Goal: Task Accomplishment & Management: Manage account settings

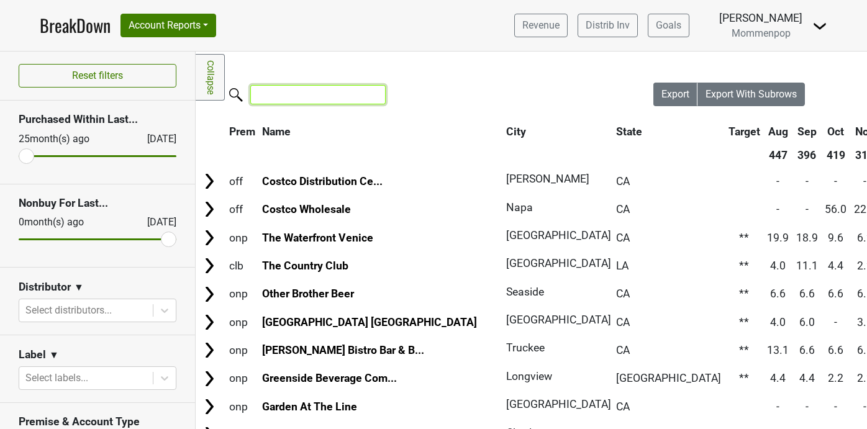
click at [302, 104] on input "search" at bounding box center [317, 94] width 135 height 19
click at [812, 29] on img at bounding box center [819, 26] width 15 height 15
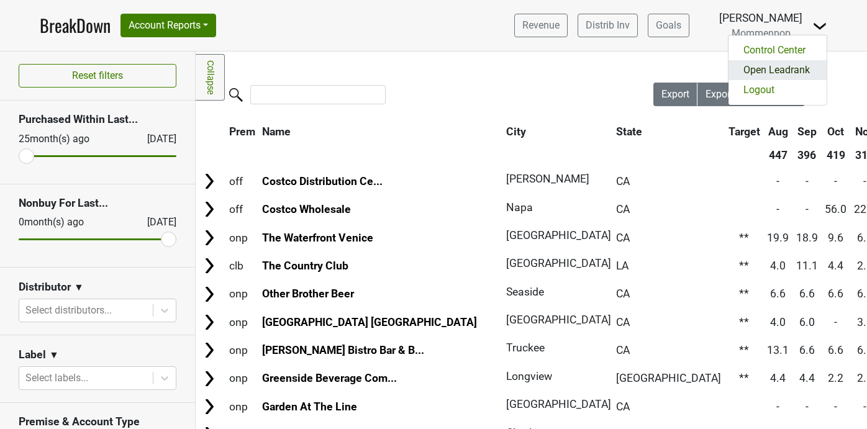
click at [790, 68] on link "Open Leadrank" at bounding box center [777, 70] width 98 height 20
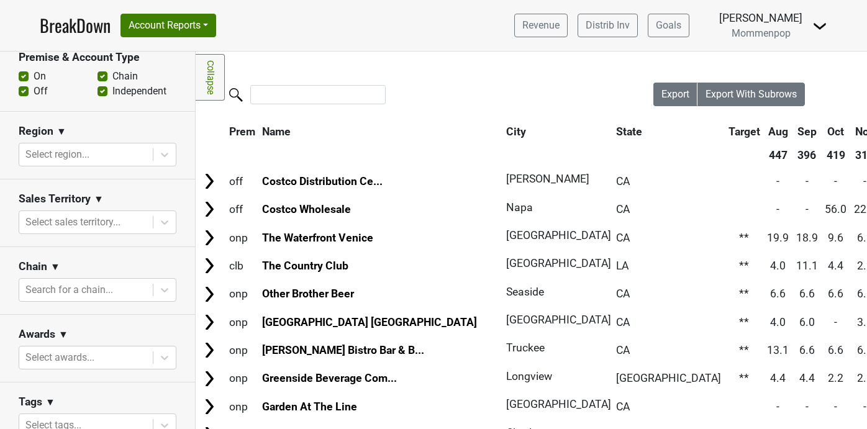
scroll to position [383, 0]
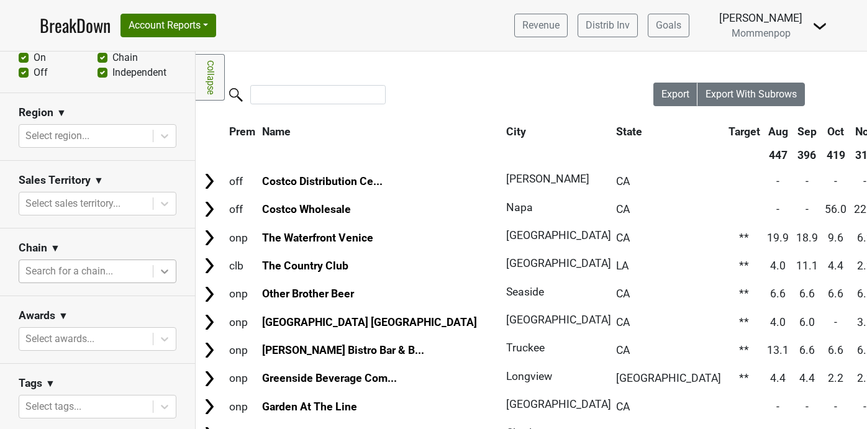
click at [162, 271] on icon at bounding box center [164, 272] width 7 height 4
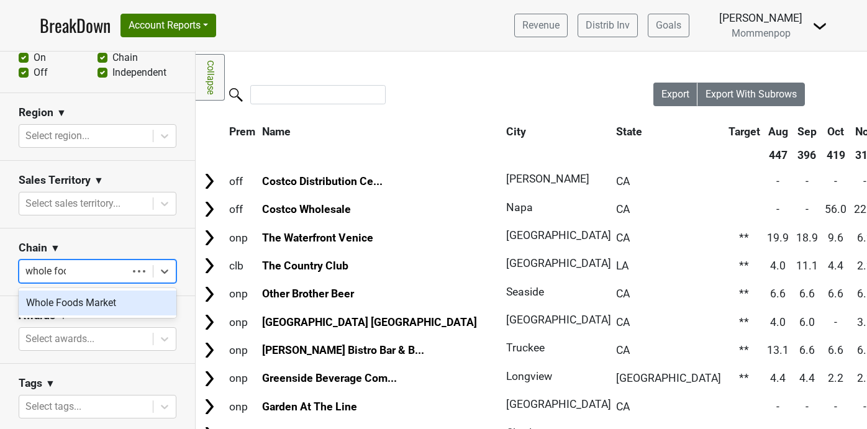
type input "whole foods"
click at [96, 301] on div "Whole Foods Market" at bounding box center [98, 303] width 158 height 25
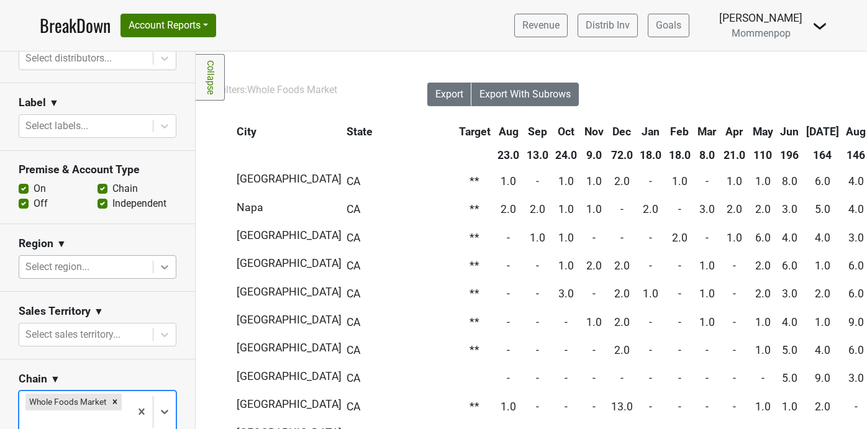
scroll to position [238, 0]
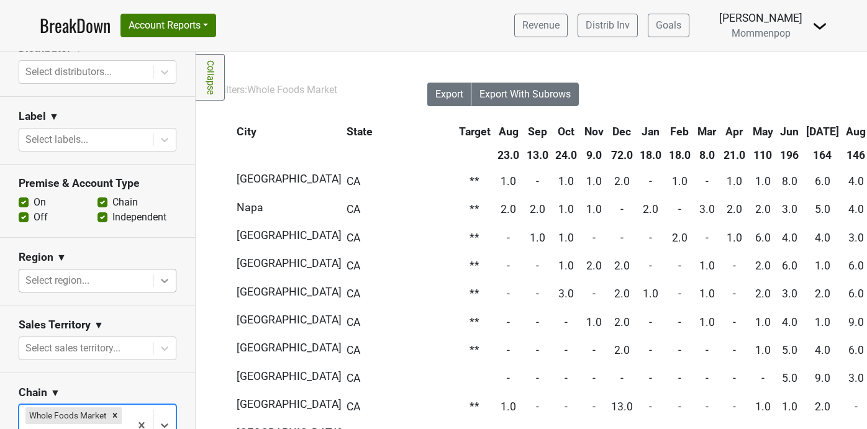
click at [165, 275] on icon at bounding box center [164, 281] width 12 height 12
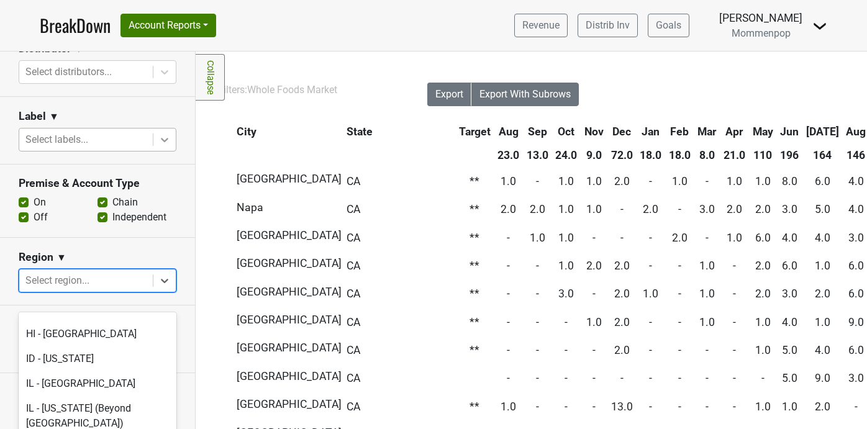
scroll to position [100, 0]
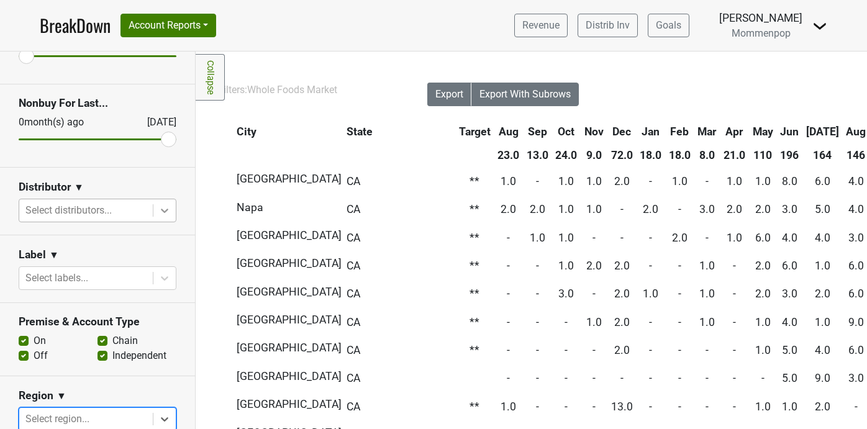
click at [163, 205] on icon at bounding box center [164, 210] width 12 height 12
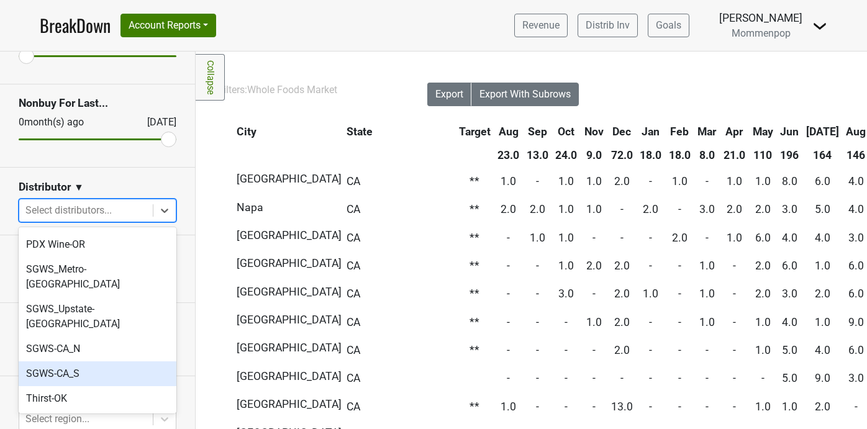
scroll to position [401, 0]
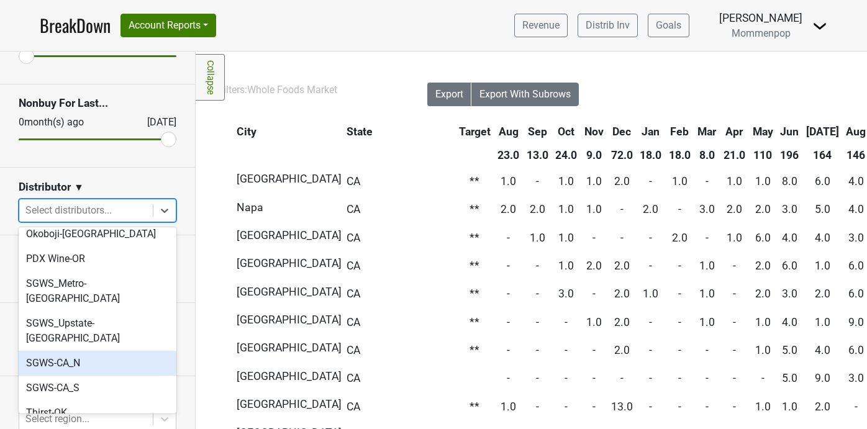
click at [86, 351] on div "SGWS-CA_N" at bounding box center [98, 363] width 158 height 25
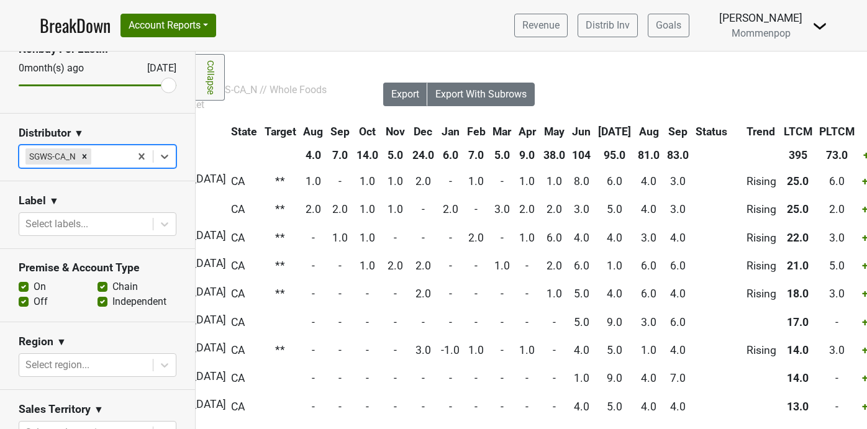
scroll to position [143, 0]
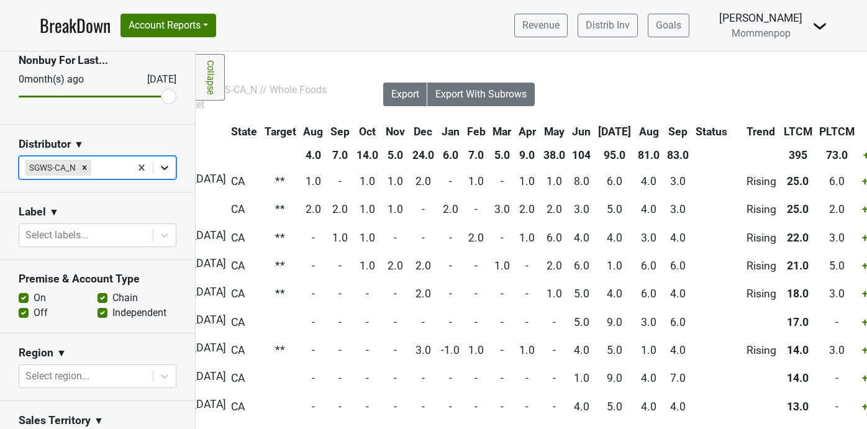
click at [166, 171] on icon at bounding box center [164, 167] width 12 height 12
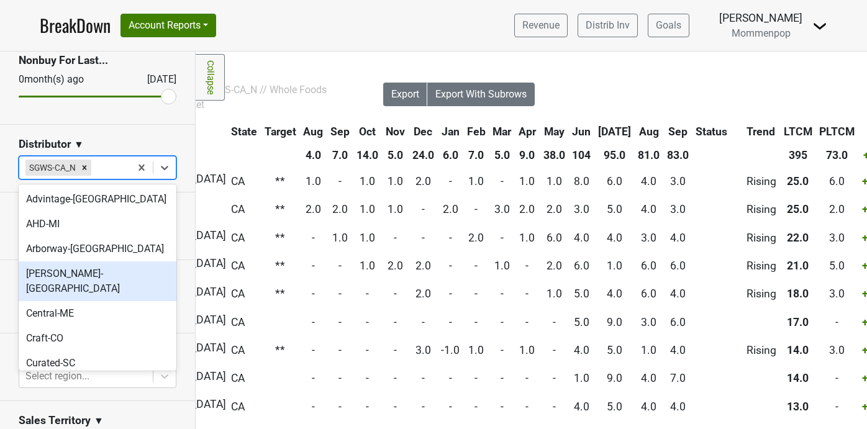
scroll to position [390, 0]
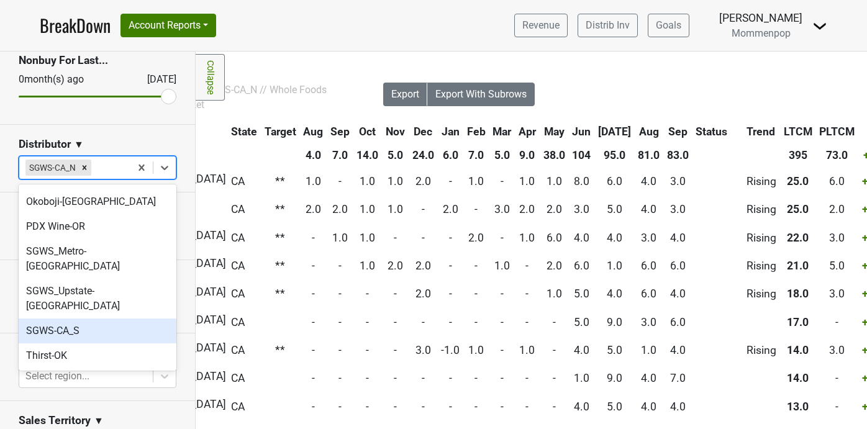
click at [100, 319] on div "SGWS-CA_S" at bounding box center [98, 331] width 158 height 25
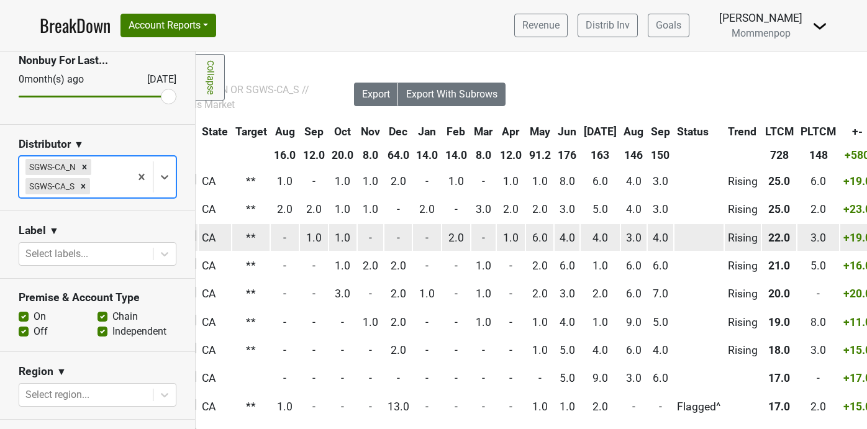
scroll to position [0, 331]
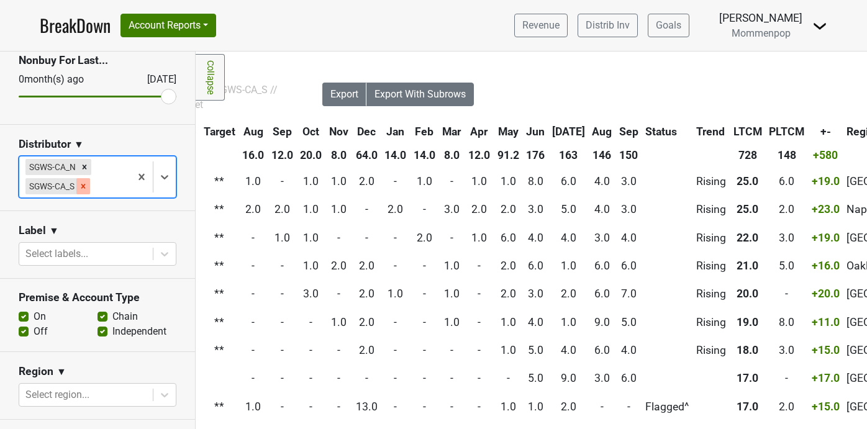
click at [82, 188] on icon "Remove SGWS-CA_S" at bounding box center [83, 186] width 4 height 4
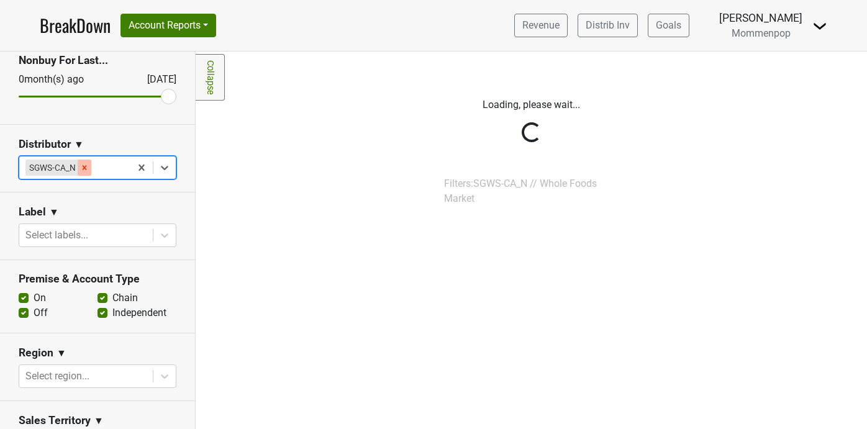
click at [86, 168] on icon "Remove SGWS-CA_N" at bounding box center [84, 167] width 9 height 9
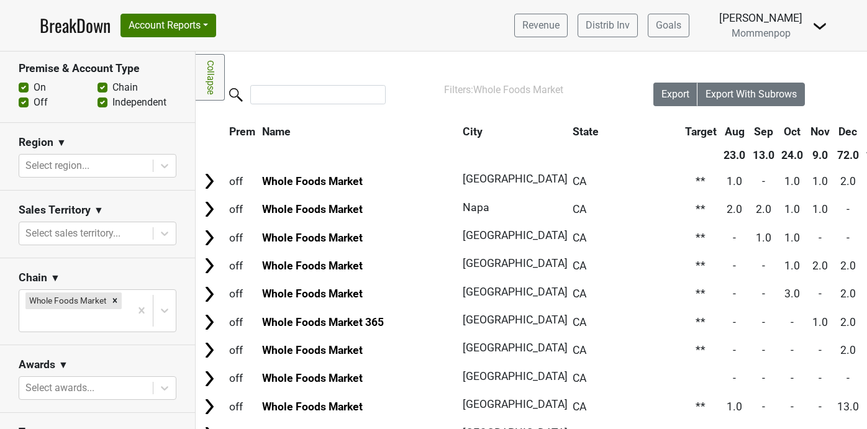
scroll to position [493, 0]
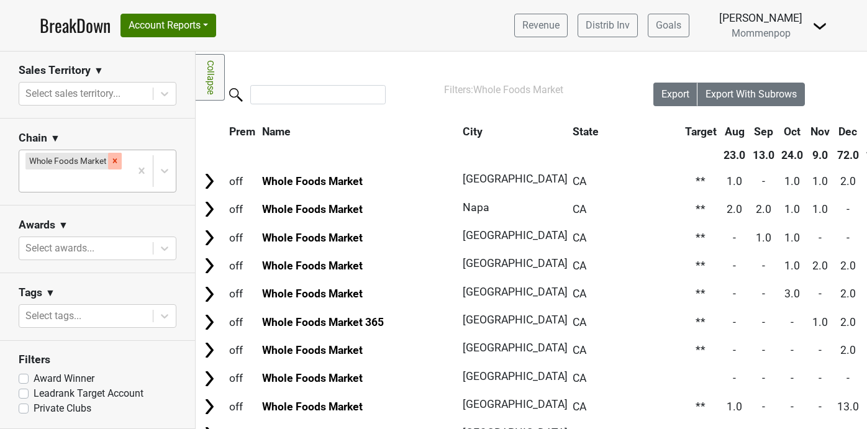
click at [114, 158] on icon "Remove Whole Foods Market" at bounding box center [115, 161] width 9 height 9
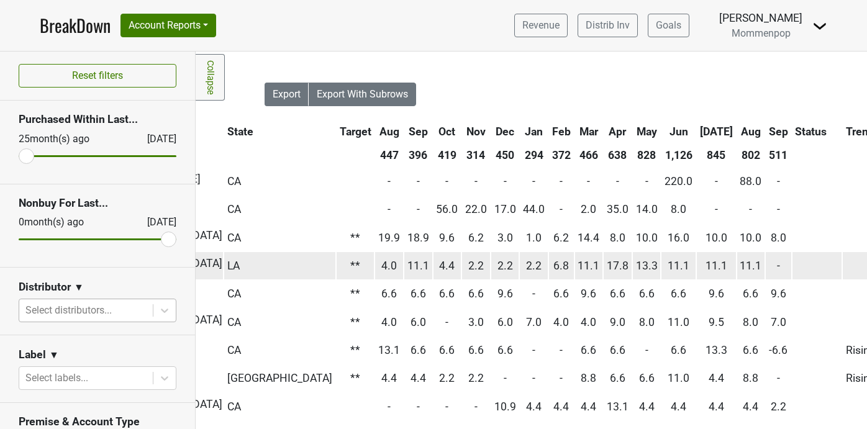
scroll to position [0, 393]
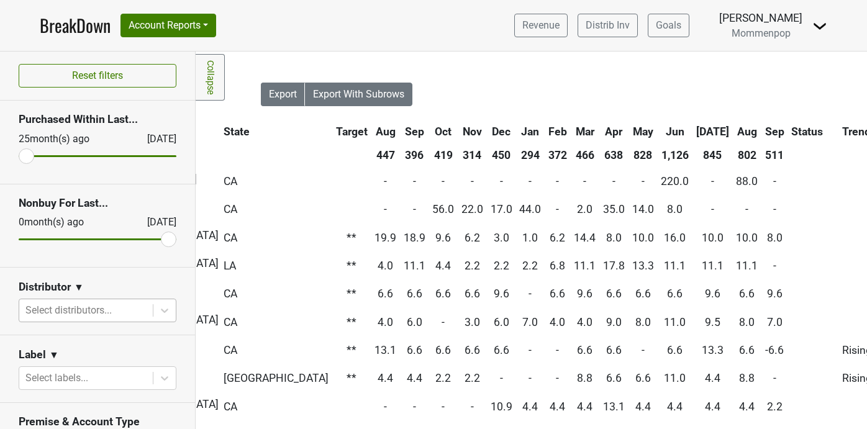
click at [762, 130] on th "Sep" at bounding box center [774, 131] width 25 height 22
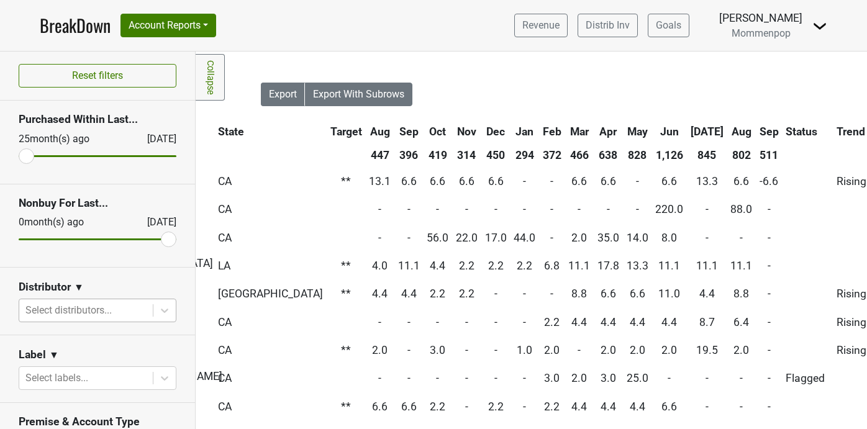
click at [756, 130] on th "Sep" at bounding box center [768, 131] width 25 height 22
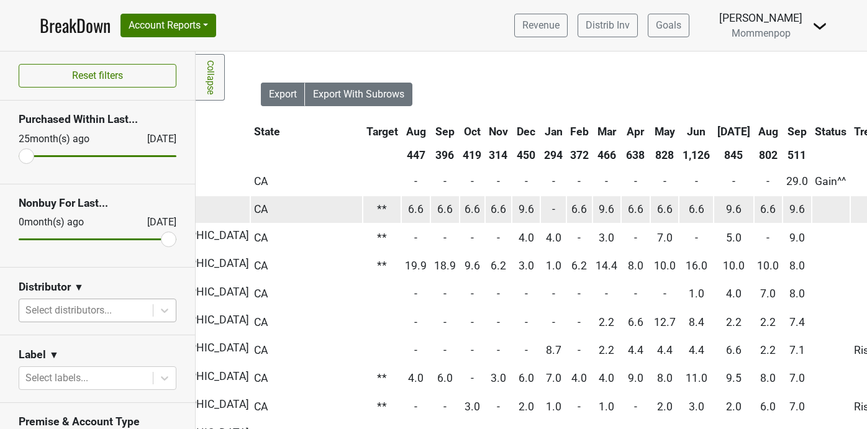
scroll to position [0, 0]
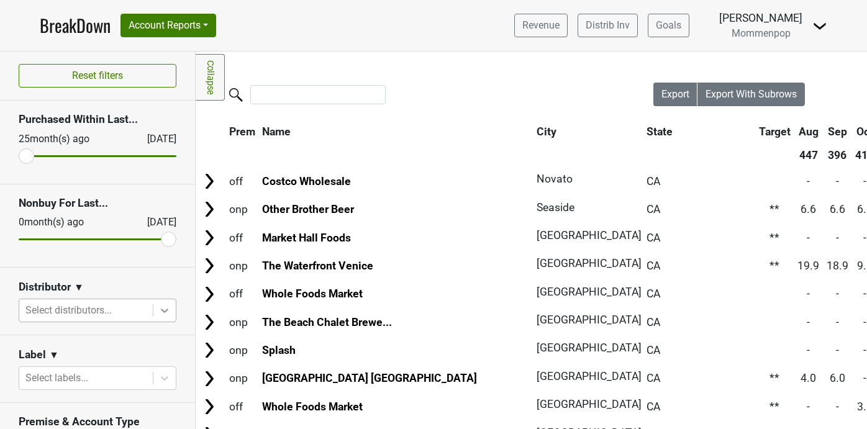
click at [163, 312] on icon at bounding box center [164, 311] width 7 height 4
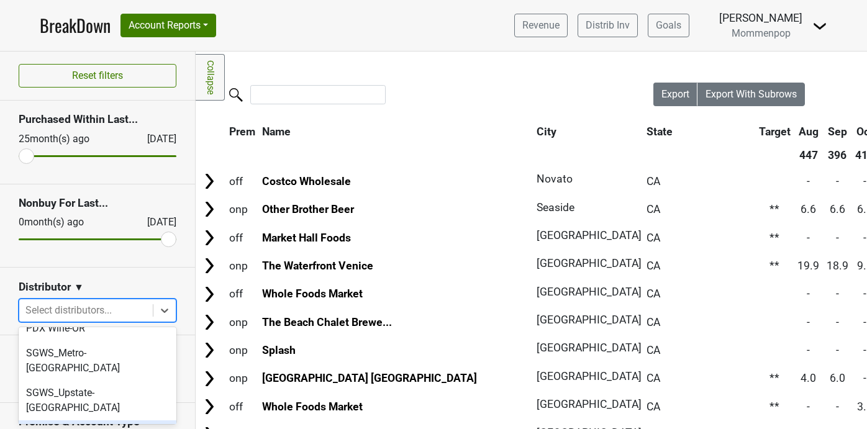
scroll to position [428, 0]
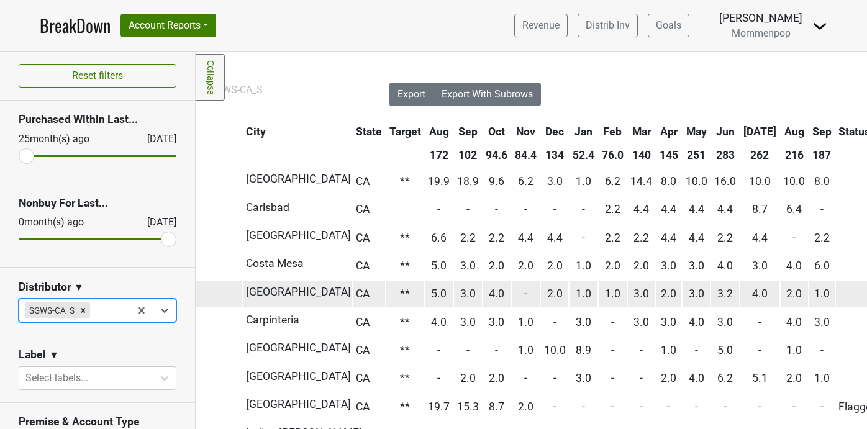
scroll to position [0, 265]
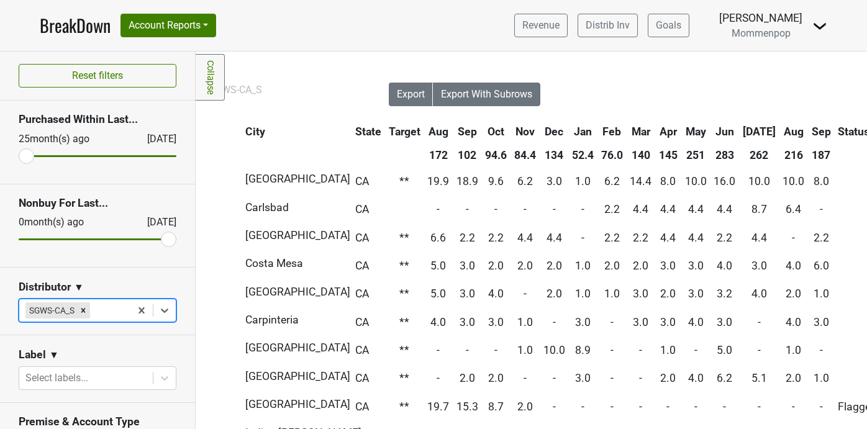
click at [809, 130] on th "Sep" at bounding box center [821, 131] width 25 height 22
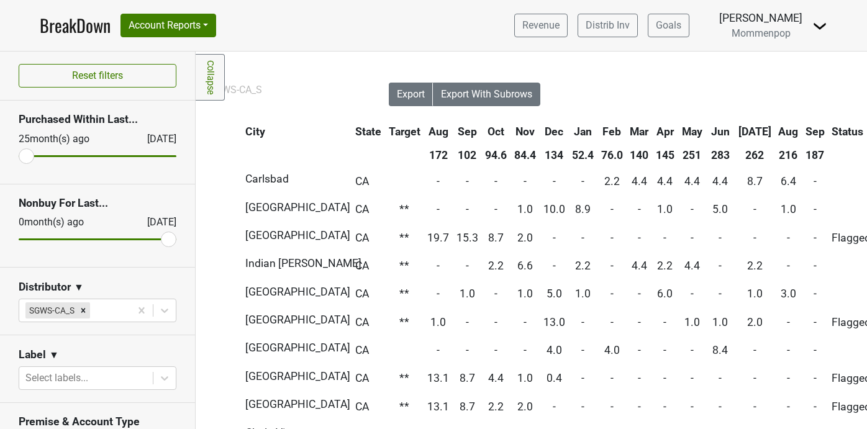
click at [802, 130] on th "Sep" at bounding box center [814, 131] width 25 height 22
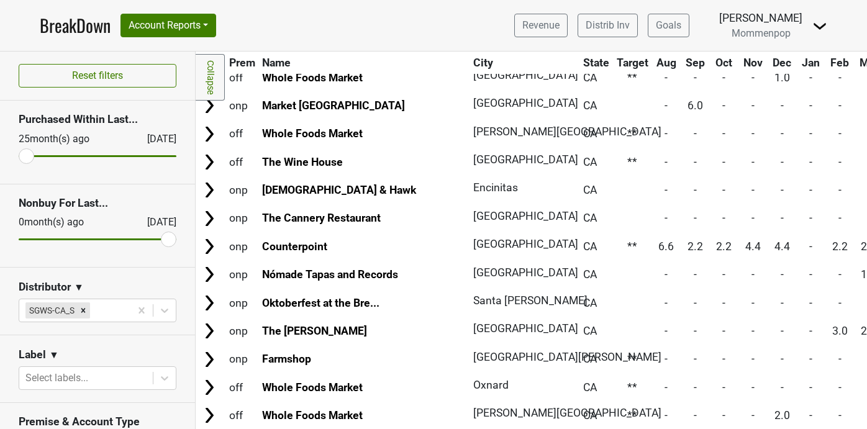
scroll to position [643, 0]
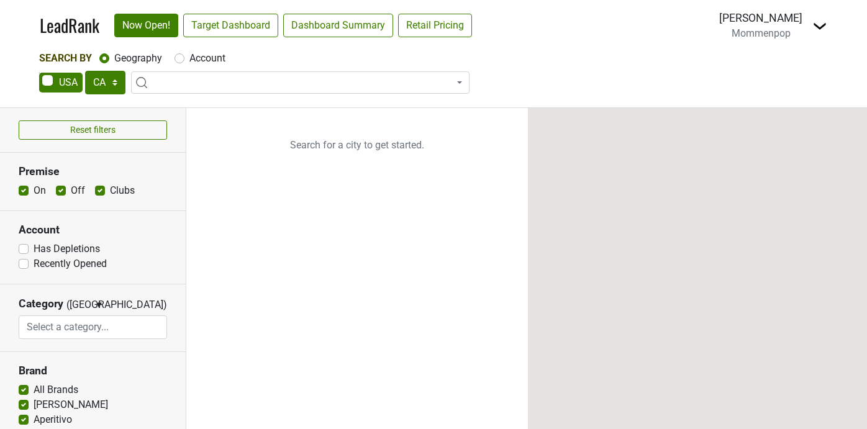
select select "CA"
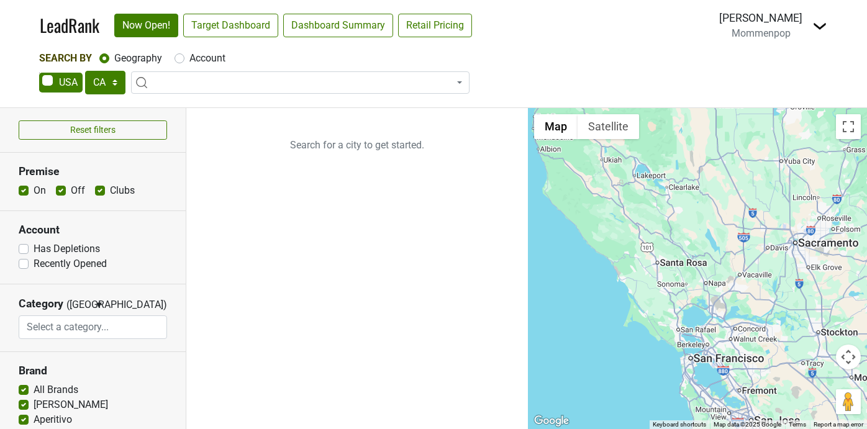
click at [189, 61] on label "Account" at bounding box center [207, 58] width 36 height 15
click at [181, 61] on input "Account" at bounding box center [180, 57] width 10 height 12
radio input "true"
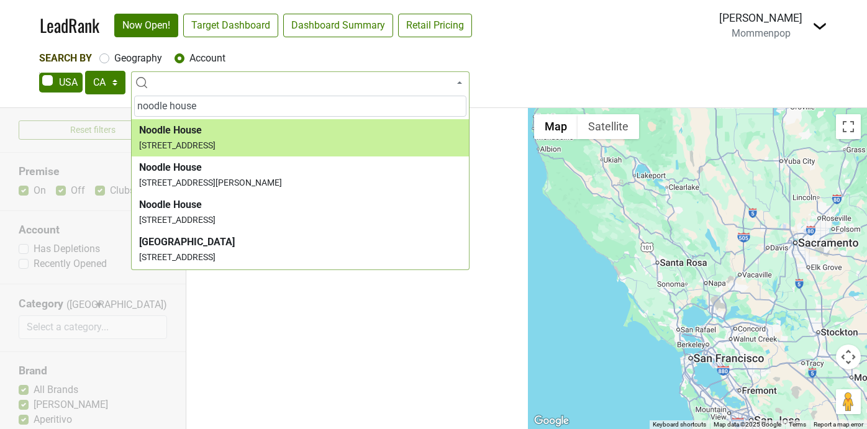
click at [139, 107] on input "noodle house" at bounding box center [300, 106] width 332 height 21
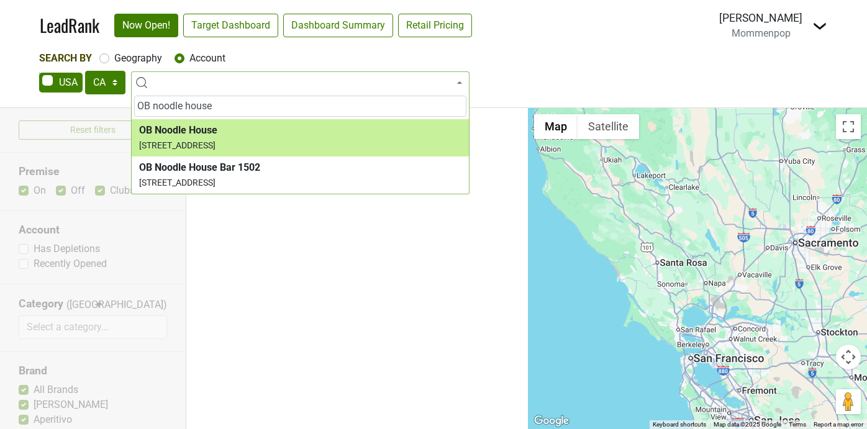
type input "OB noodle house"
select select "67264"
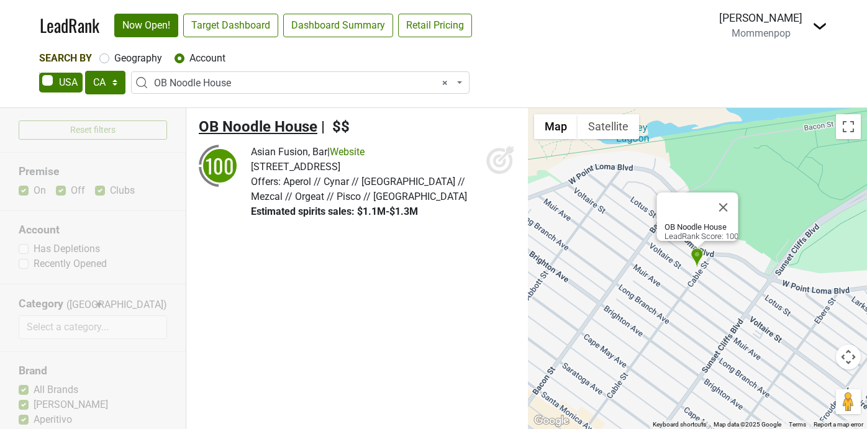
click at [243, 127] on span "OB Noodle House" at bounding box center [258, 126] width 119 height 17
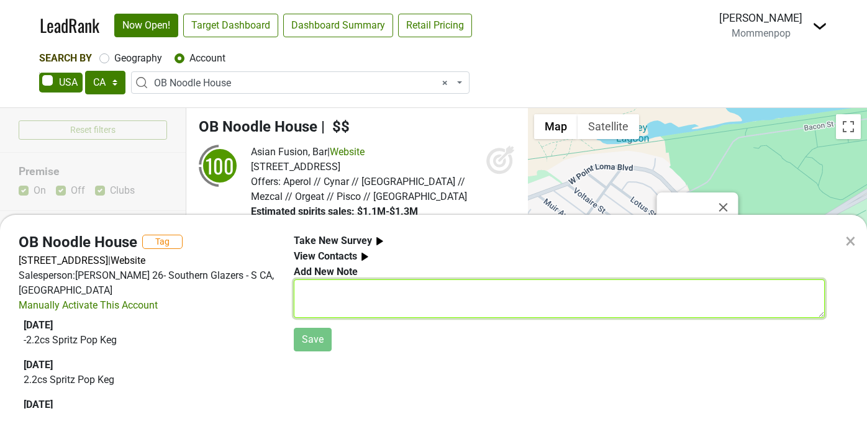
click at [375, 299] on textarea at bounding box center [559, 298] width 531 height 39
type textarea "S"
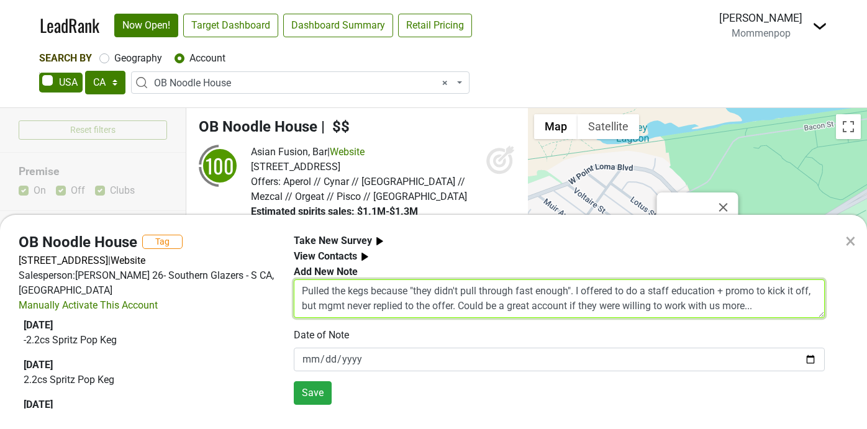
drag, startPoint x: 761, startPoint y: 307, endPoint x: 322, endPoint y: 285, distance: 439.0
click at [322, 285] on textarea "Pulled the kegs because "they didn't pull through fast enough". I offered to do…" at bounding box center [559, 298] width 531 height 39
click at [719, 298] on textarea "Pulled the kegs because "they didn't pull through fast enough". I offered to do…" at bounding box center [559, 298] width 531 height 39
drag, startPoint x: 764, startPoint y: 309, endPoint x: 292, endPoint y: 292, distance: 472.3
click at [292, 292] on div "Take New Survey View Contacts Add New Note Pulled the kegs because "they didn't…" at bounding box center [559, 324] width 550 height 180
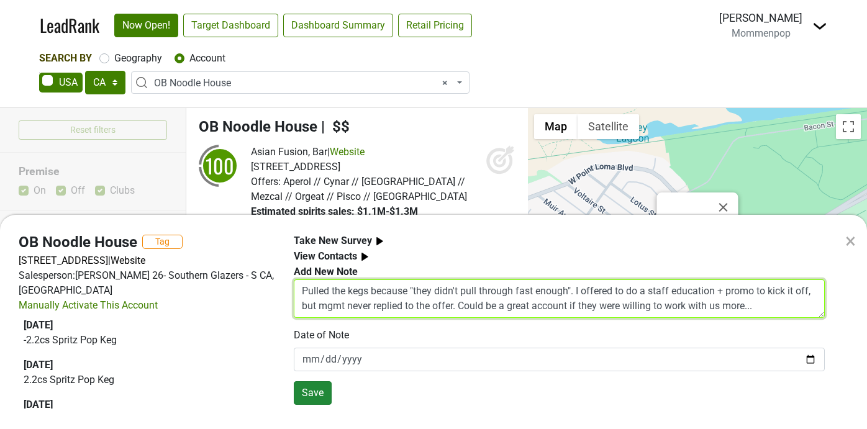
type textarea "Pulled the kegs because "they didn't pull through fast enough". I offered to do…"
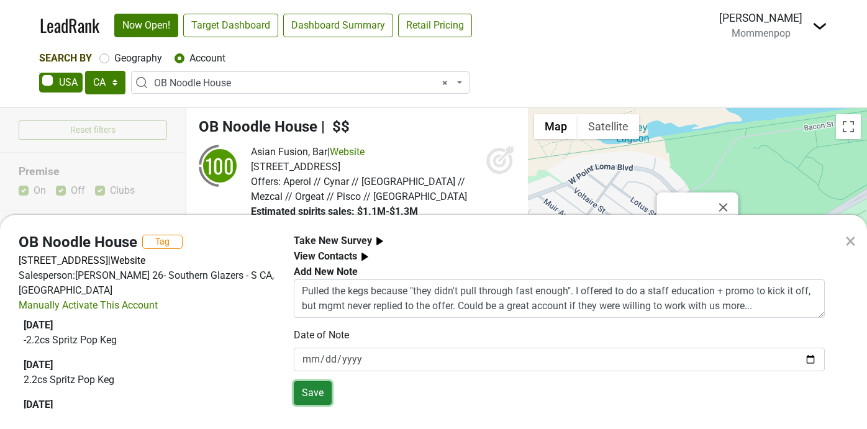
click at [309, 393] on button "Save" at bounding box center [313, 393] width 38 height 24
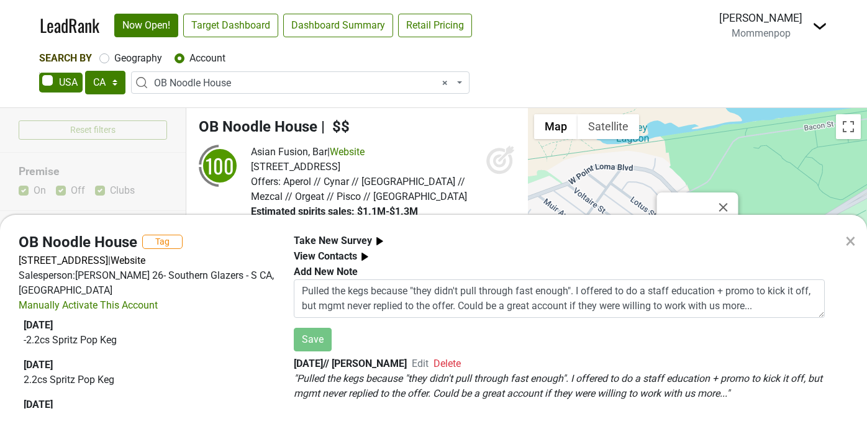
click at [238, 85] on div "× OB Noodle House Tag 2218 Cable St, San Diego, CA 92107 | Website Salesperson:…" at bounding box center [433, 214] width 867 height 429
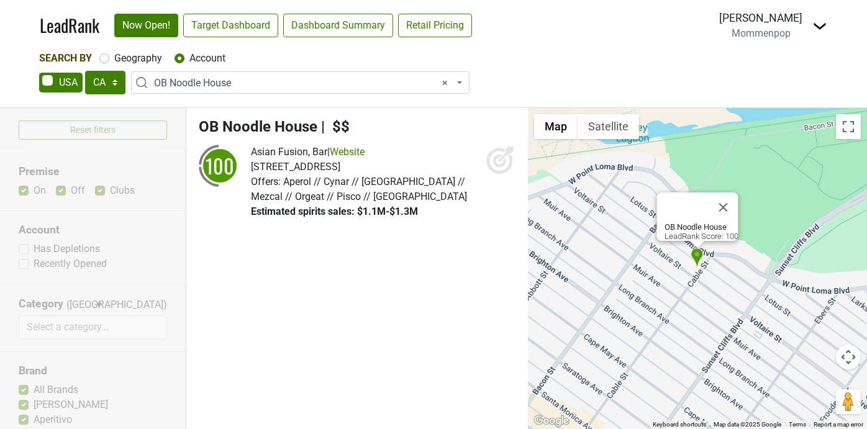
click at [238, 85] on span "× OB Noodle House" at bounding box center [304, 83] width 300 height 15
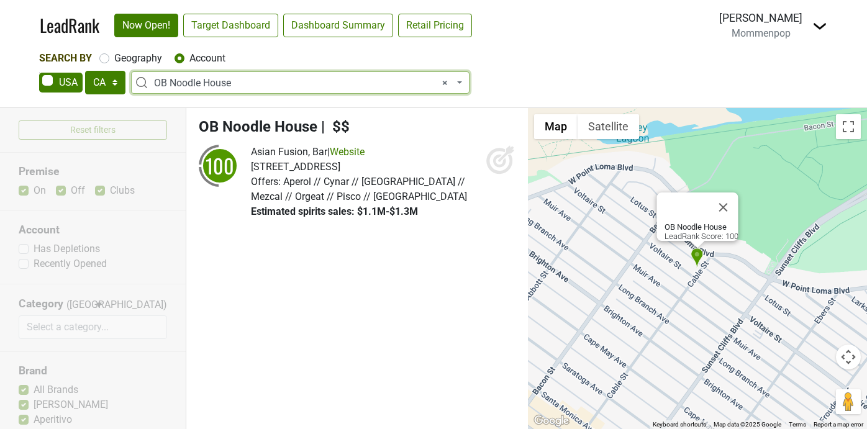
click at [226, 78] on span "× OB Noodle House" at bounding box center [304, 83] width 300 height 15
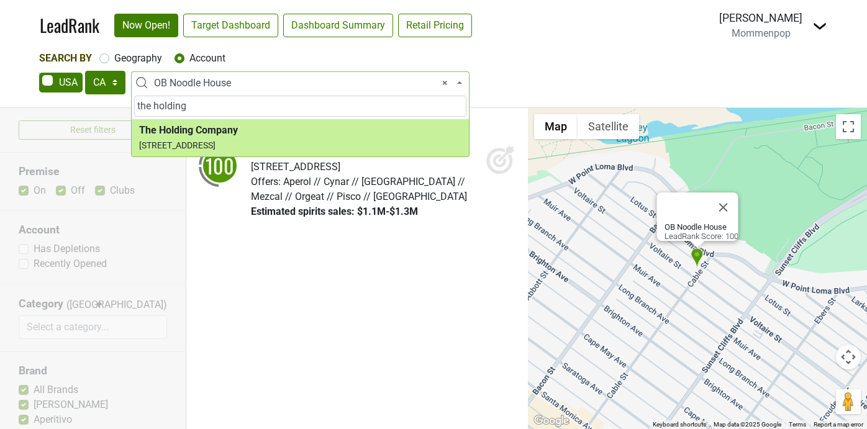
type input "the holding"
select select "73230"
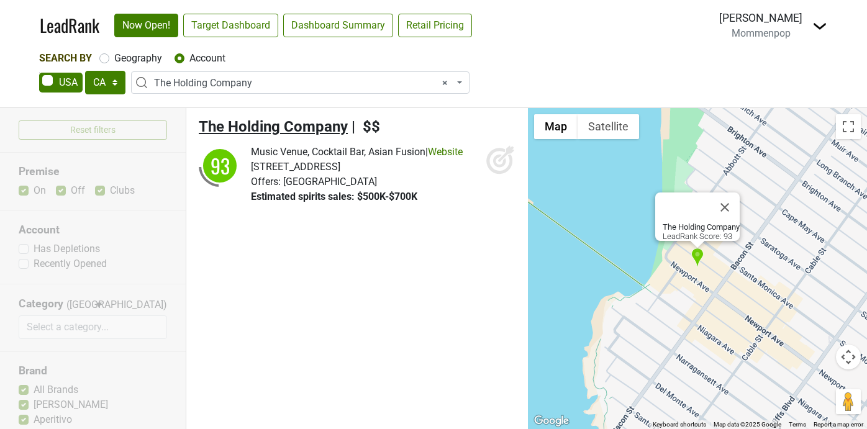
click at [278, 130] on span "The Holding Company" at bounding box center [273, 126] width 149 height 17
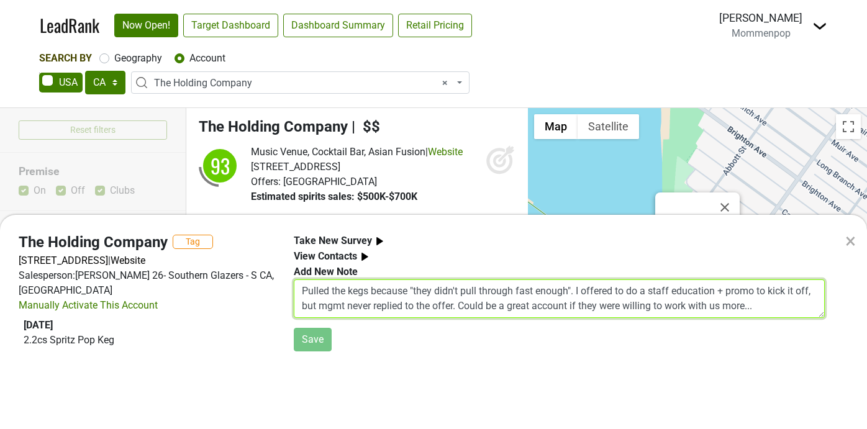
click at [357, 301] on textarea "Pulled the kegs because "they didn't pull through fast enough". I offered to do…" at bounding box center [559, 298] width 531 height 39
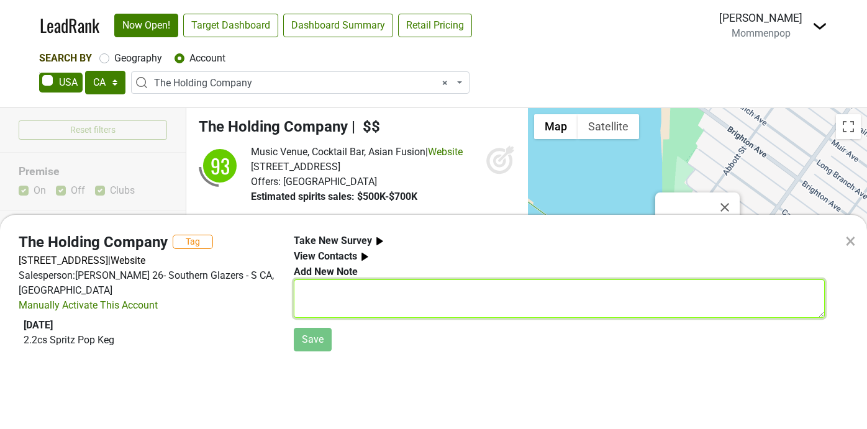
paste textarea "Pulled the kegs because "they didn't pull through fast enough". I offered to do…"
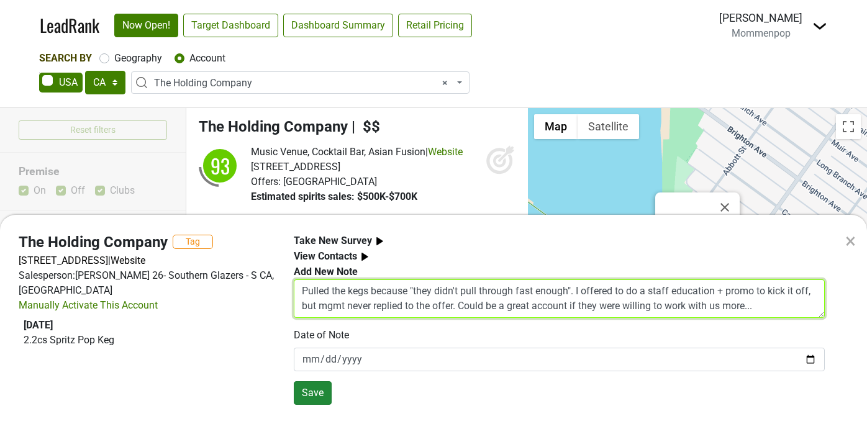
type textarea "Pulled the kegs because "they didn't pull through fast enough". I offered to do…"
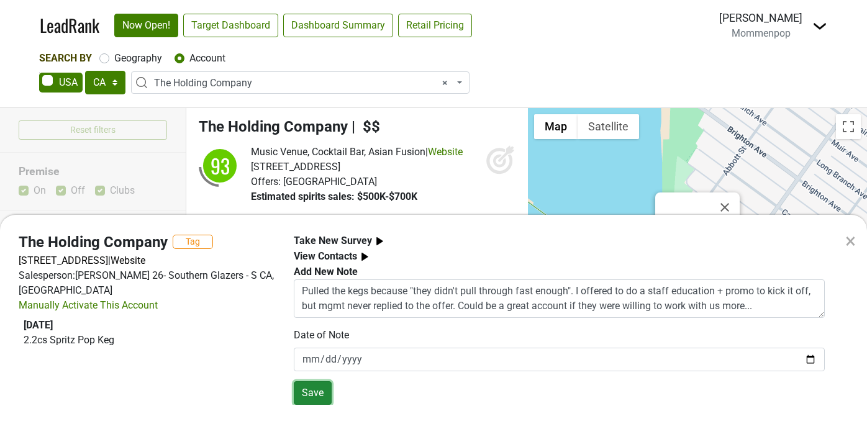
click at [317, 392] on button "Save" at bounding box center [313, 393] width 38 height 24
